Goal: Information Seeking & Learning: Learn about a topic

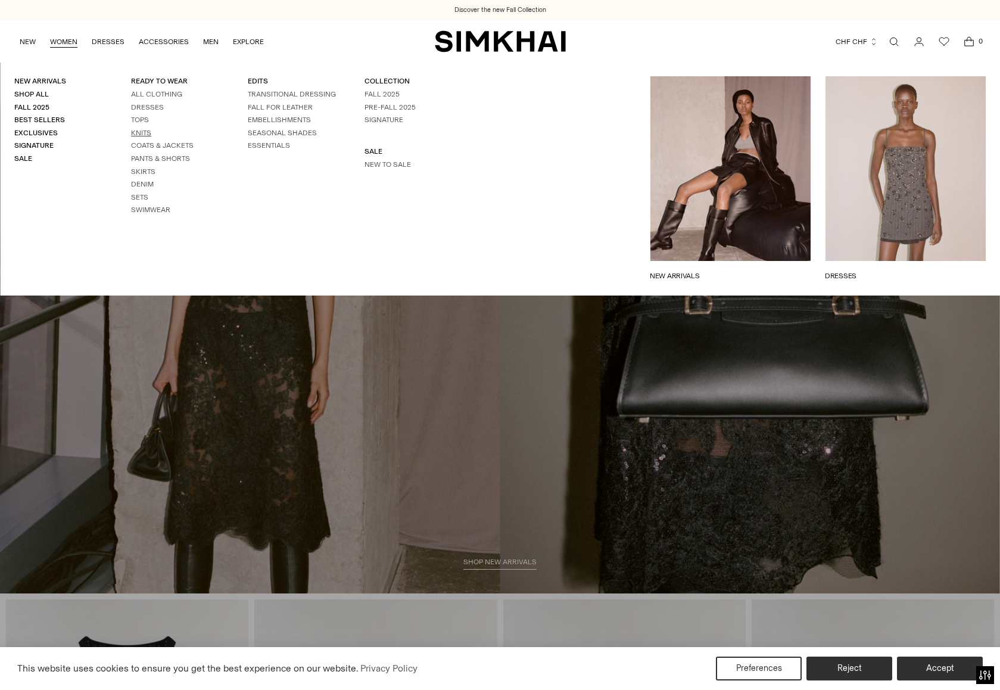
click at [146, 133] on link "Knits" at bounding box center [141, 133] width 20 height 8
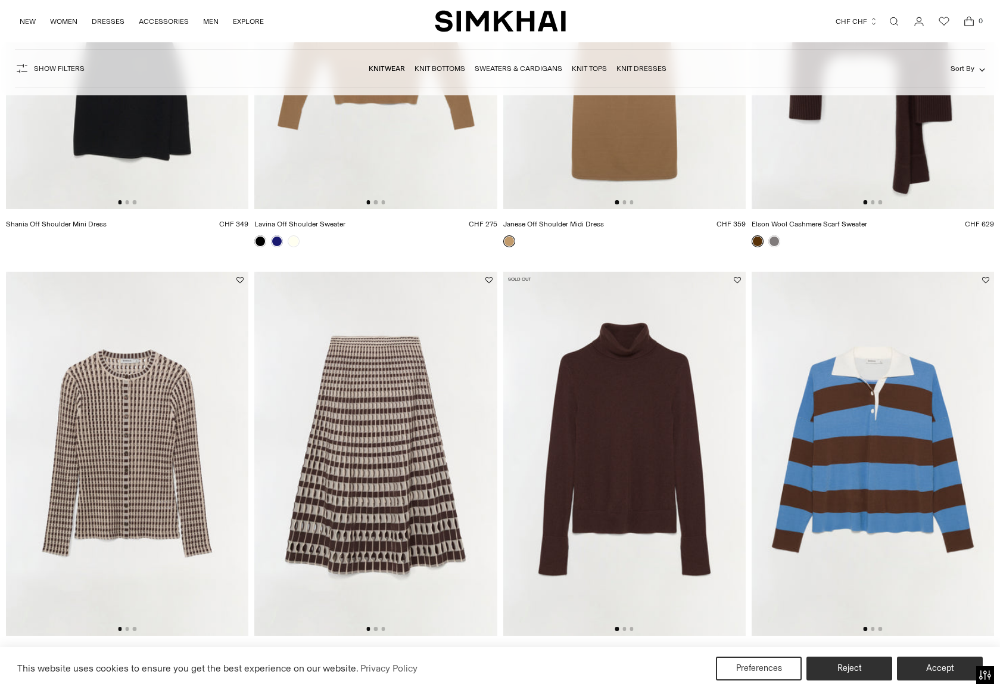
scroll to position [417, 0]
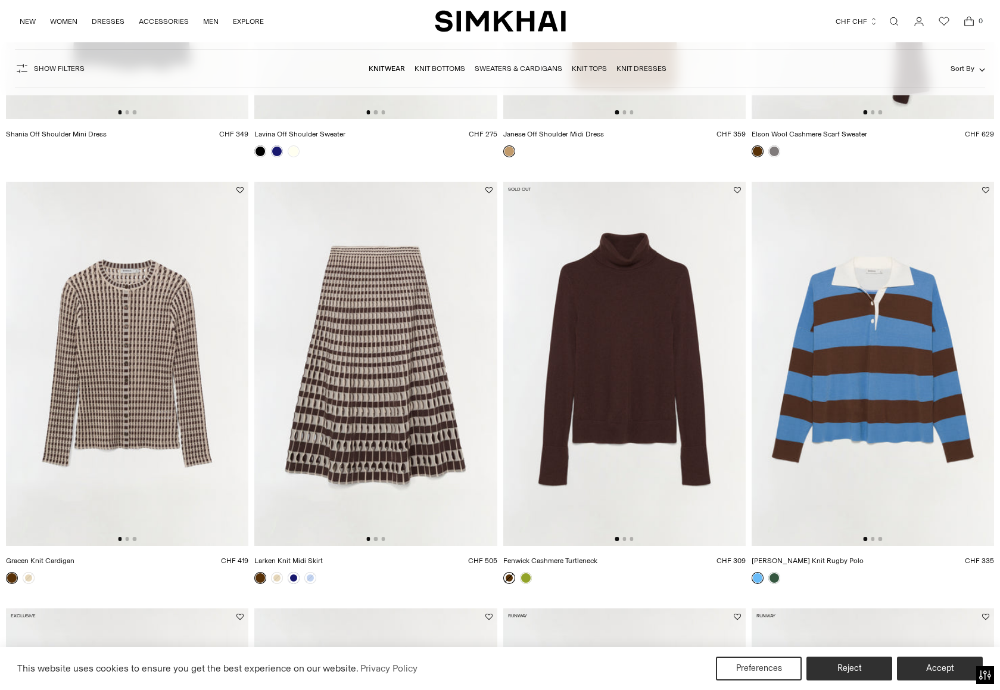
drag, startPoint x: 138, startPoint y: 389, endPoint x: 95, endPoint y: 583, distance: 199.0
click at [95, 583] on div at bounding box center [127, 578] width 242 height 12
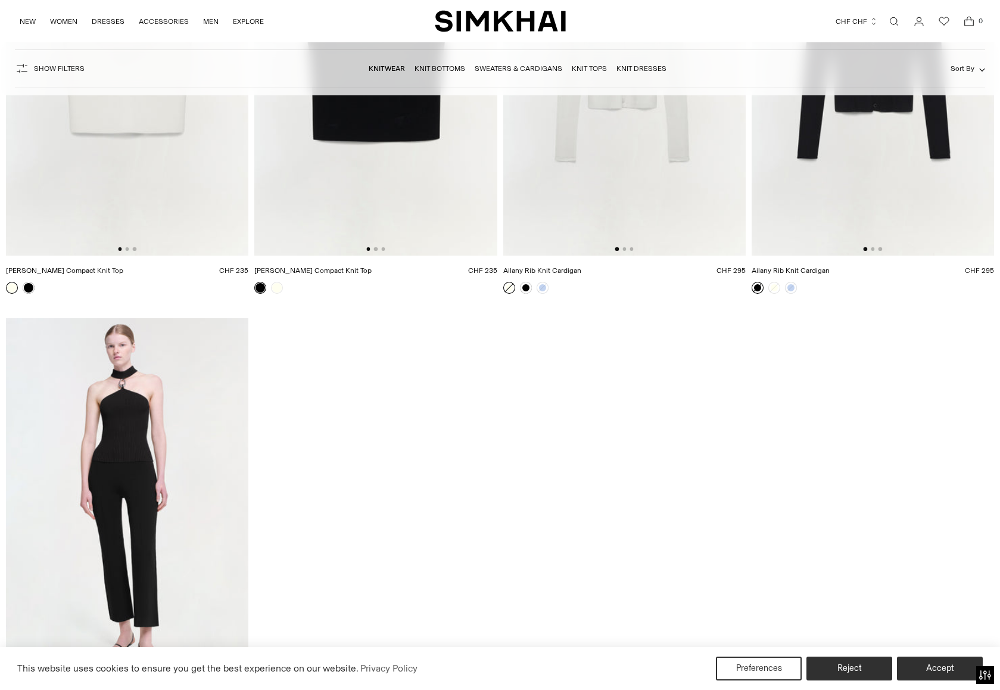
scroll to position [11200, 0]
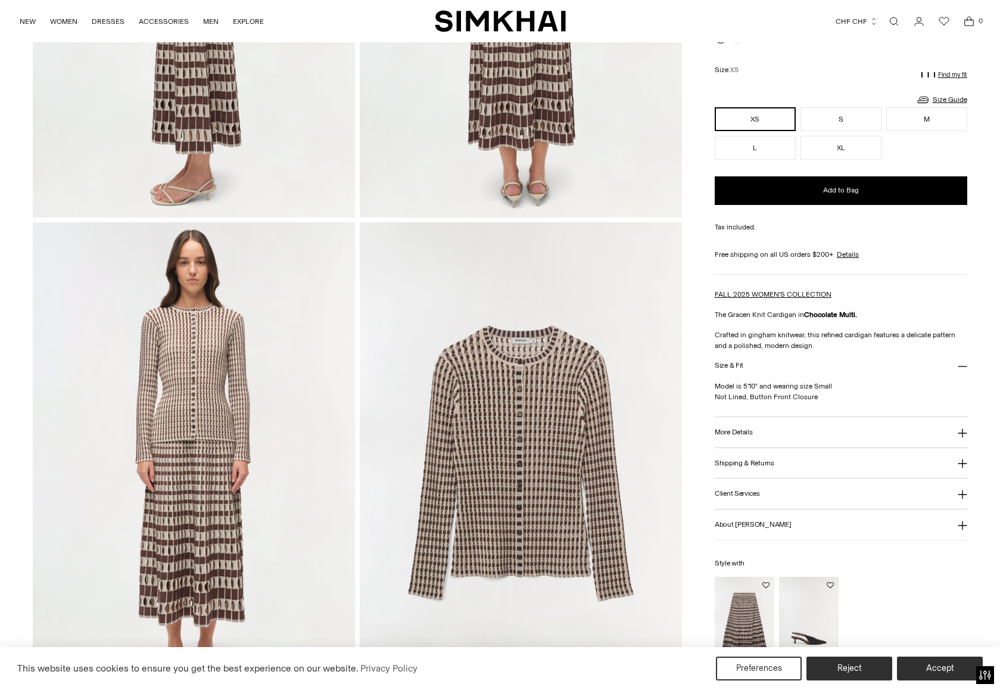
scroll to position [953, 0]
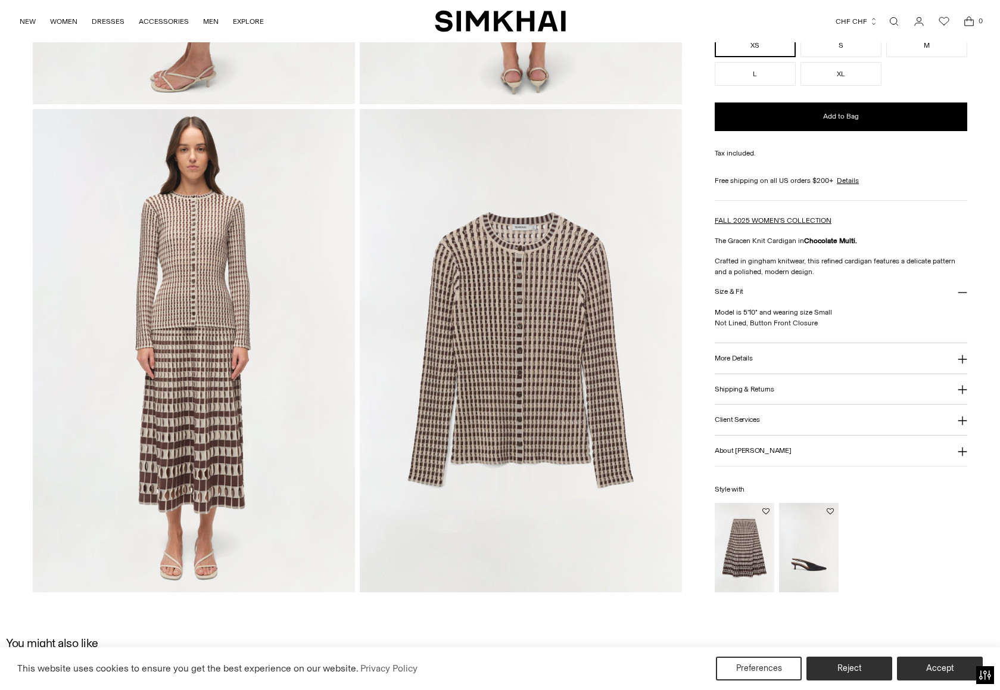
click at [226, 382] on img at bounding box center [194, 350] width 322 height 483
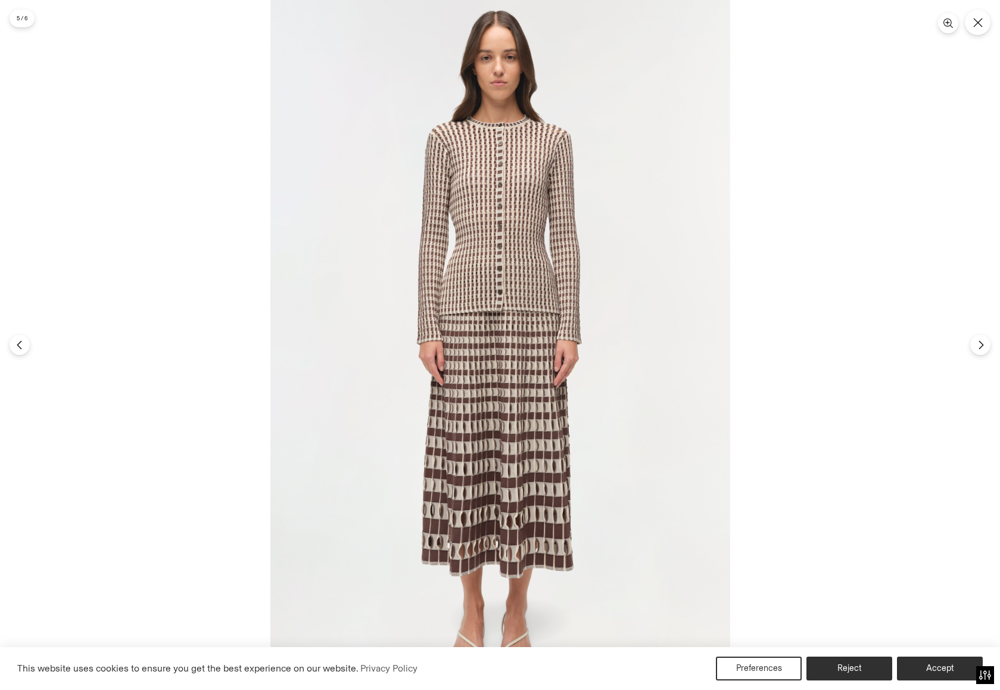
click at [542, 469] on img at bounding box center [500, 345] width 460 height 690
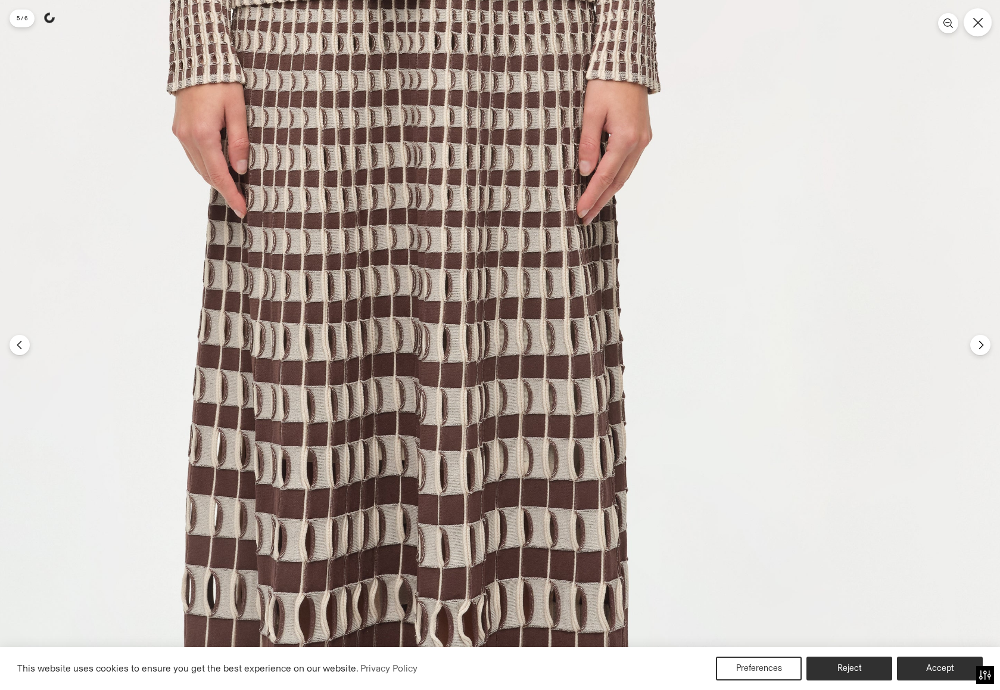
click at [979, 21] on icon "Close" at bounding box center [978, 22] width 10 height 10
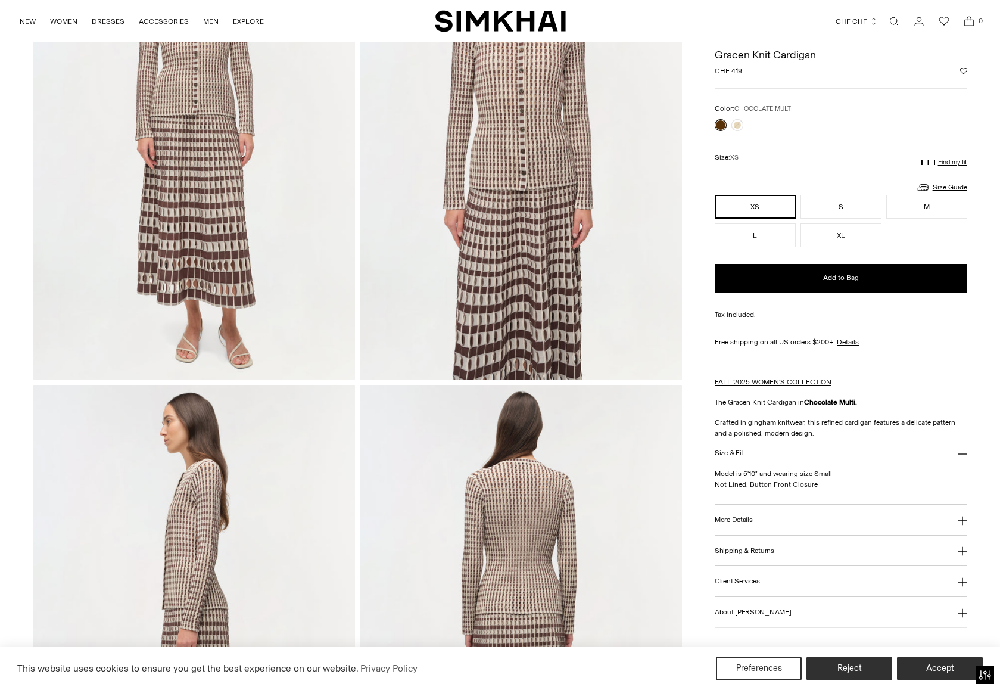
scroll to position [0, 0]
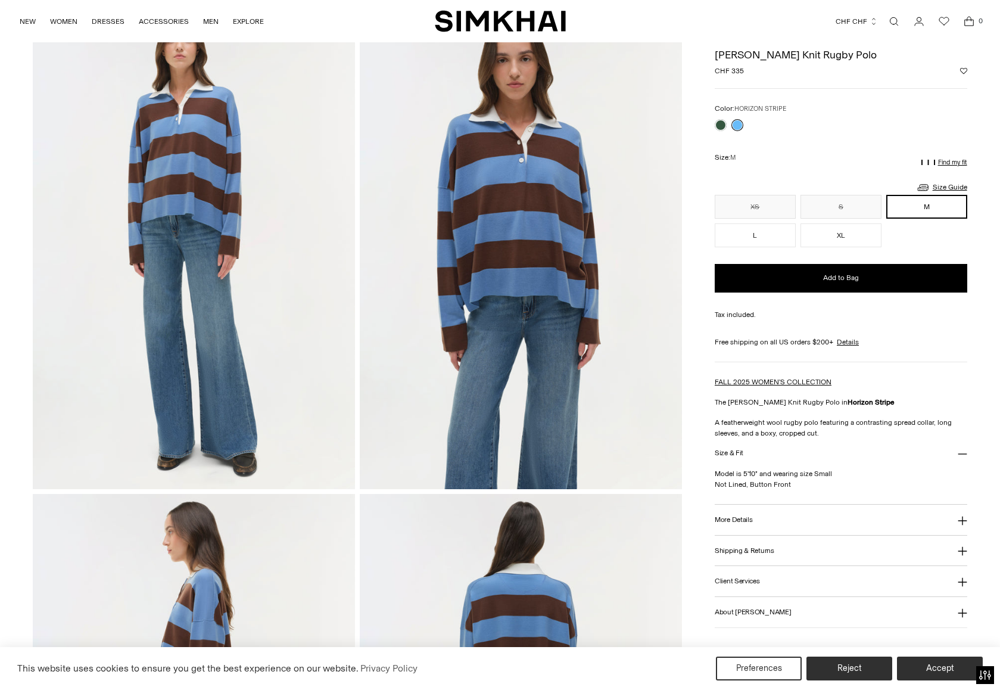
scroll to position [60, 0]
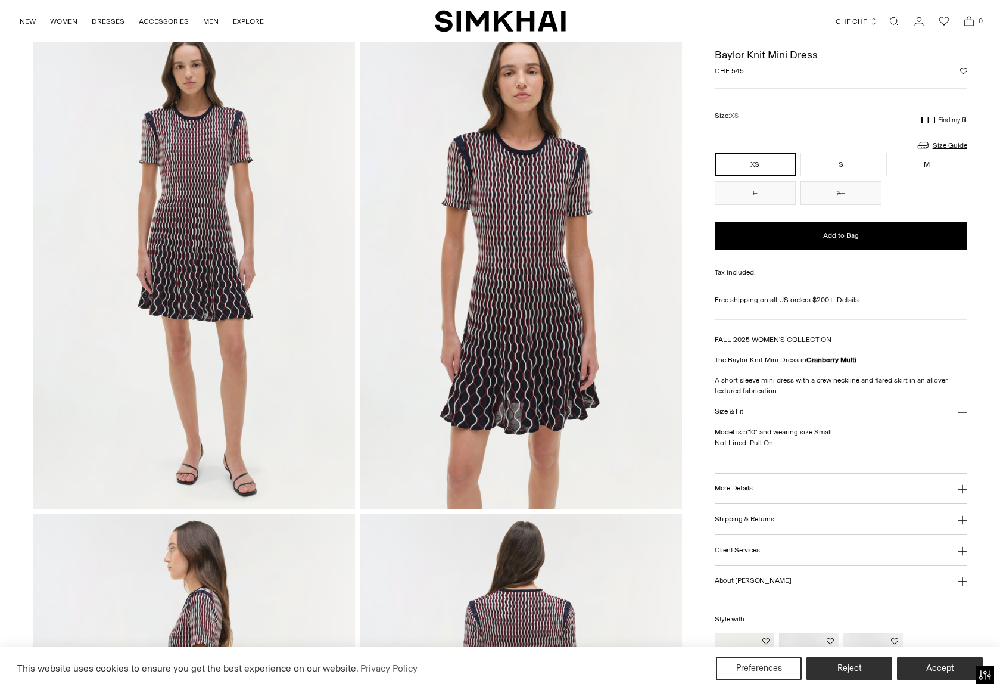
scroll to position [60, 0]
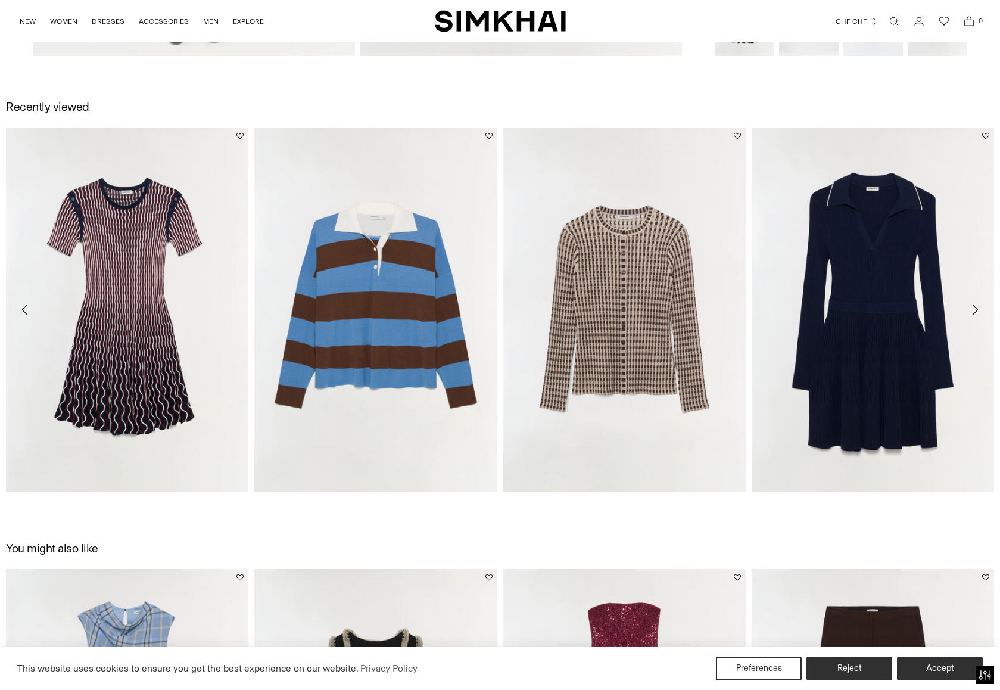
scroll to position [1906, 0]
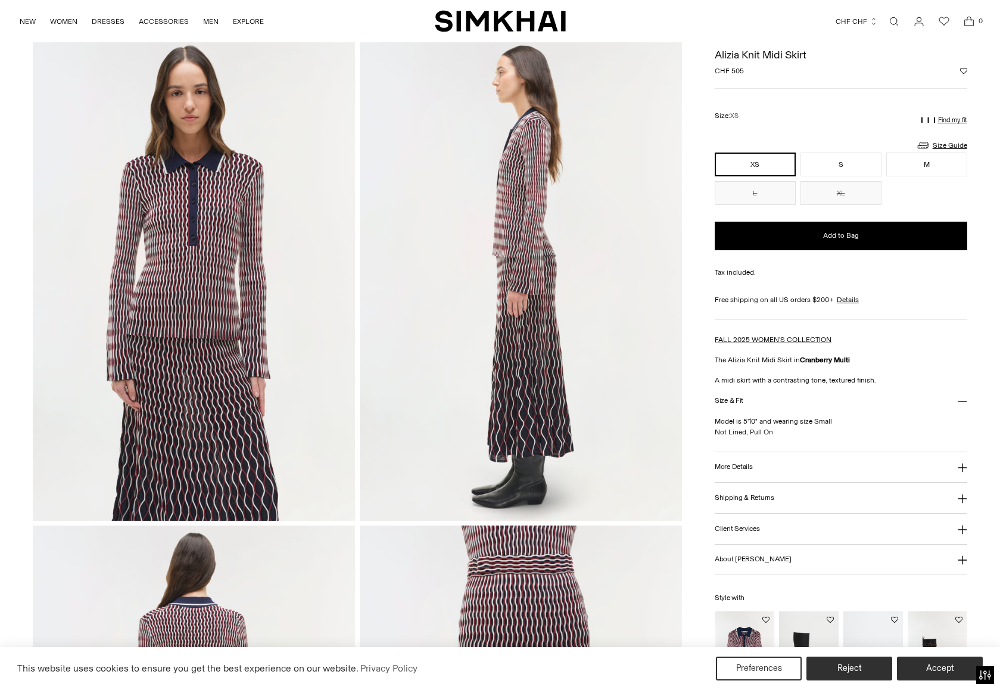
scroll to position [536, 0]
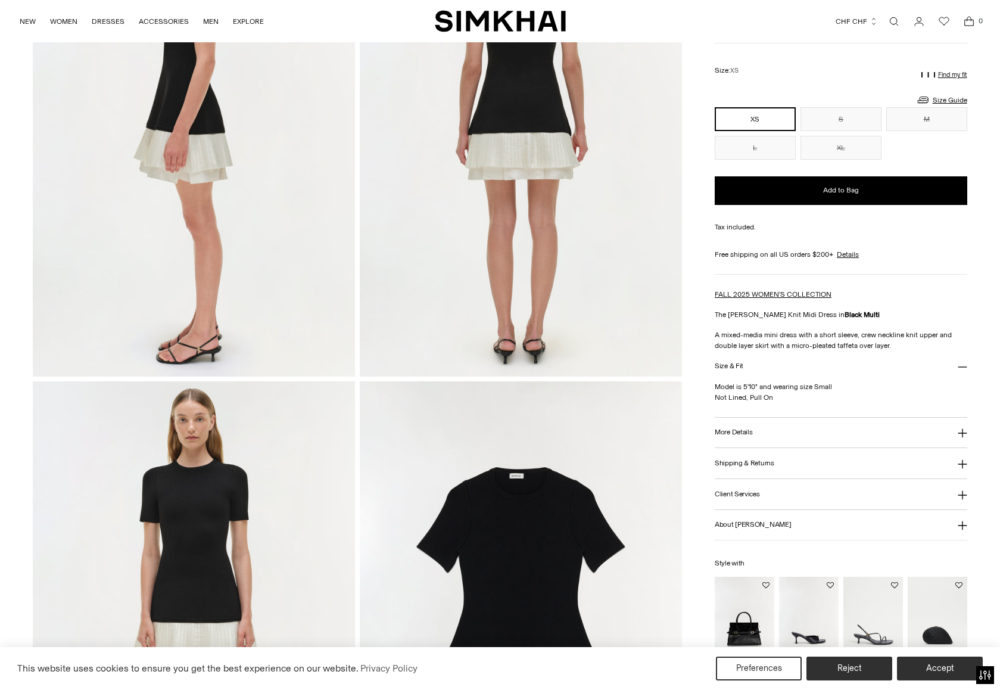
scroll to position [953, 0]
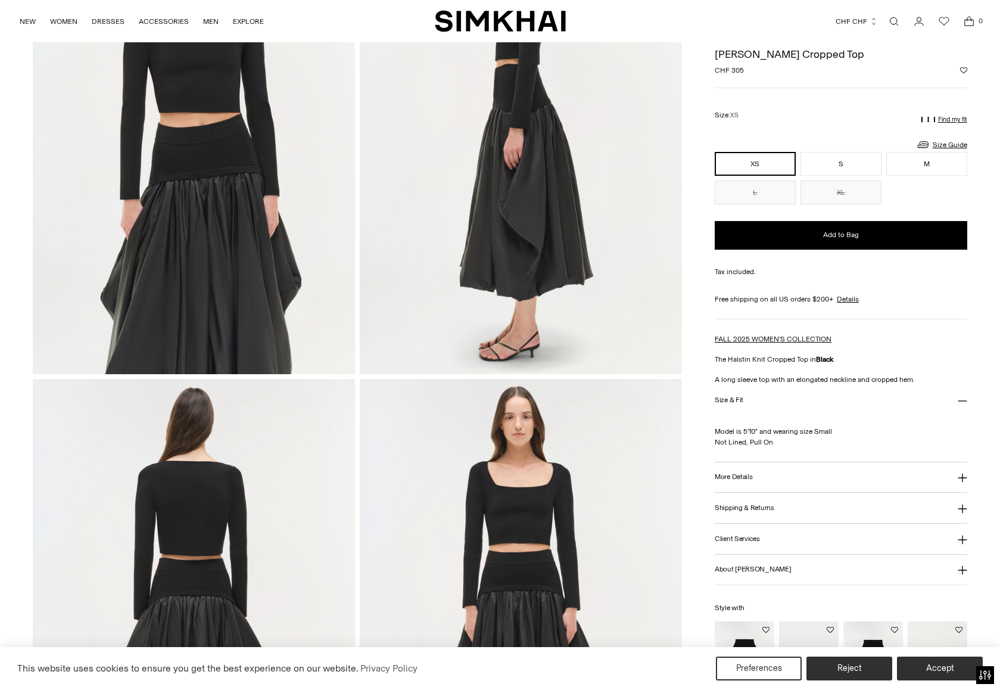
scroll to position [536, 0]
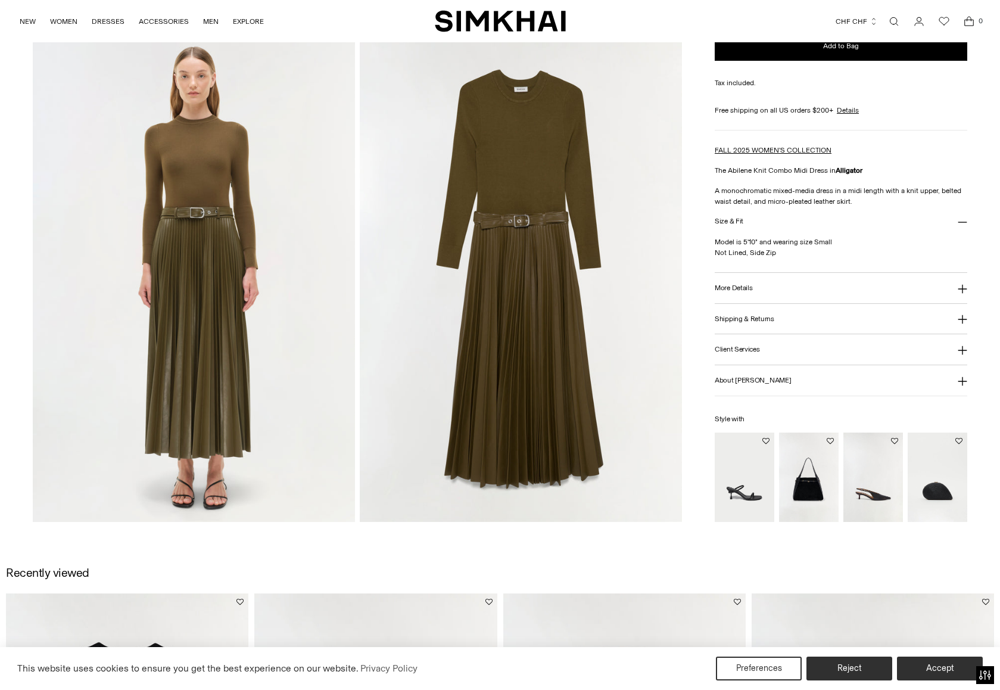
scroll to position [953, 0]
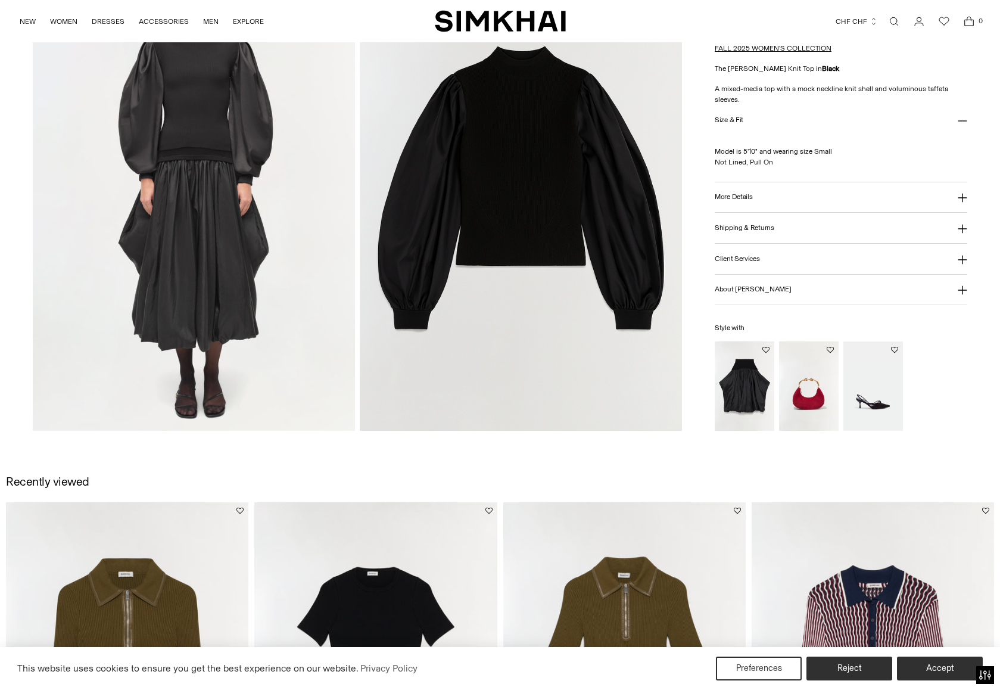
scroll to position [1132, 0]
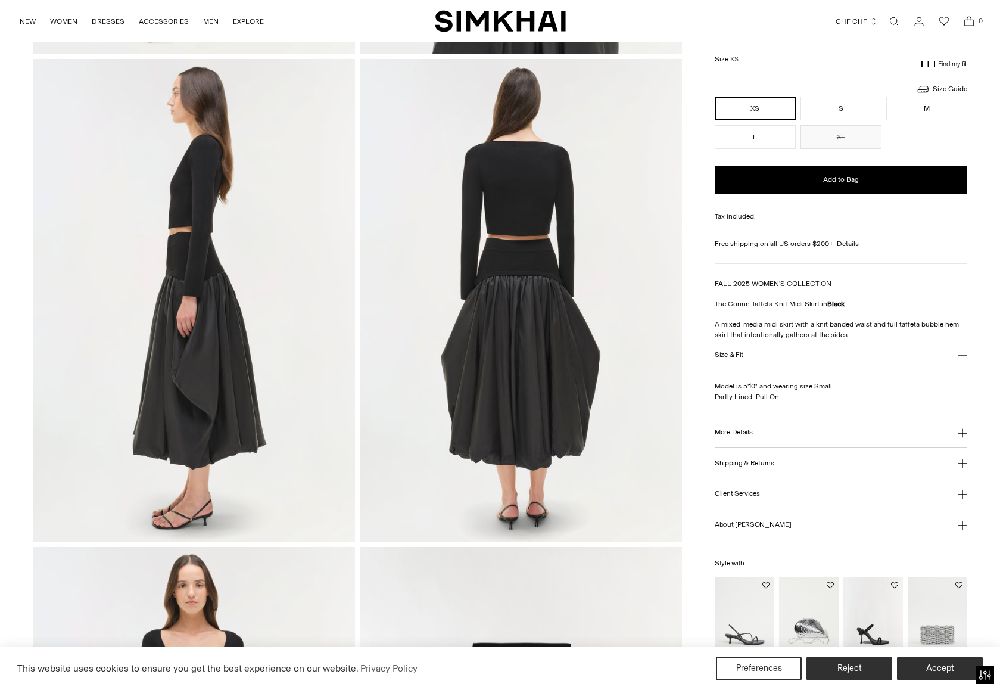
scroll to position [536, 0]
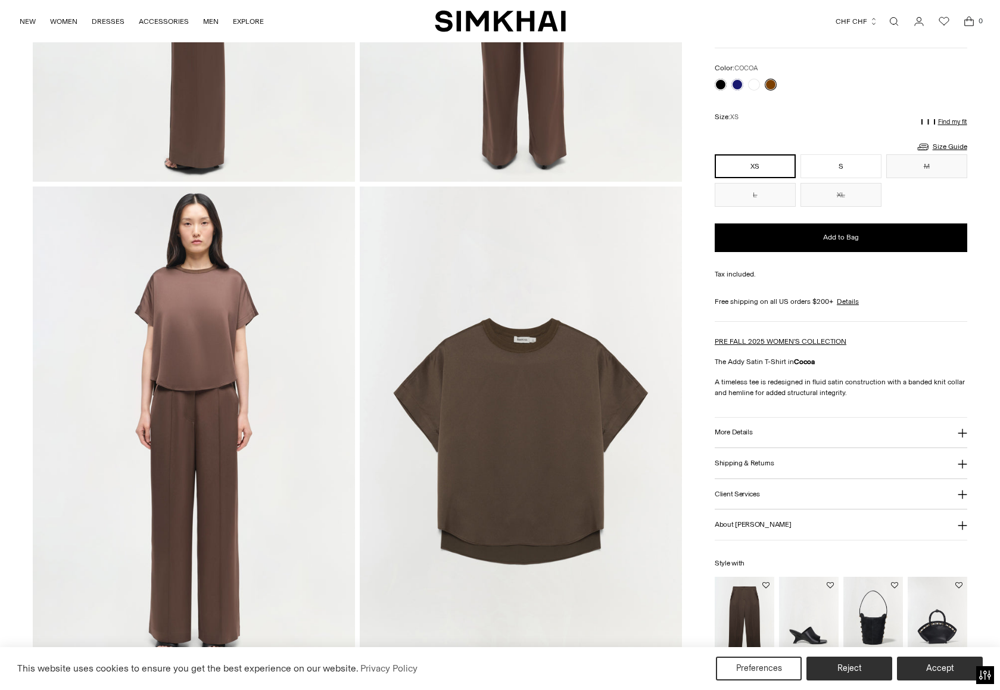
scroll to position [894, 0]
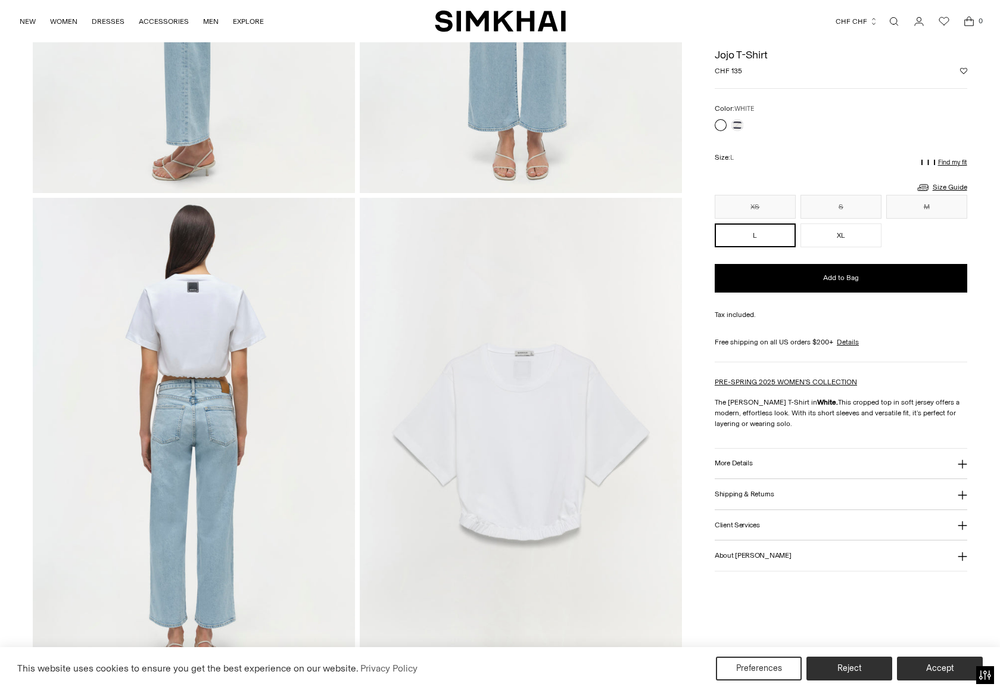
scroll to position [953, 0]
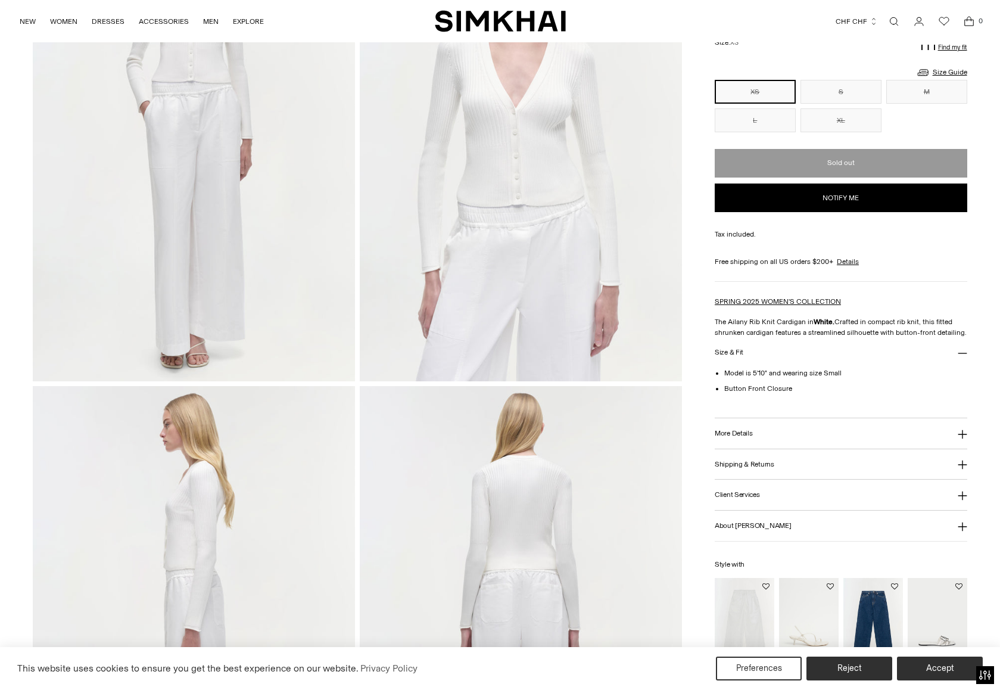
scroll to position [477, 0]
